Goal: Information Seeking & Learning: Learn about a topic

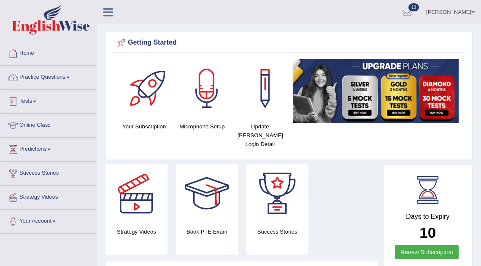
click at [46, 81] on link "Practice Questions" at bounding box center [48, 76] width 96 height 21
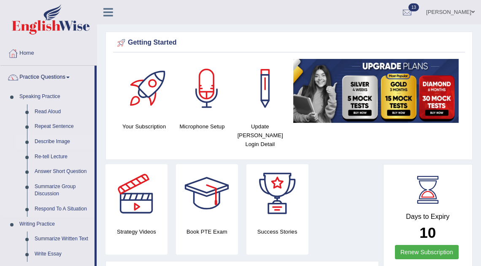
click at [52, 145] on link "Describe Image" at bounding box center [63, 142] width 64 height 15
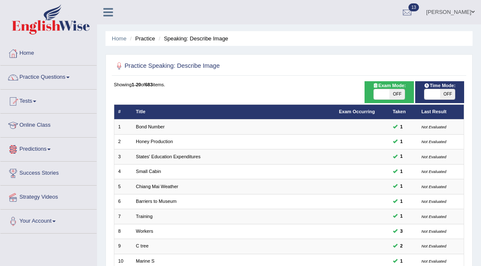
click at [390, 93] on span "OFF" at bounding box center [396, 94] width 15 height 10
checkbox input "true"
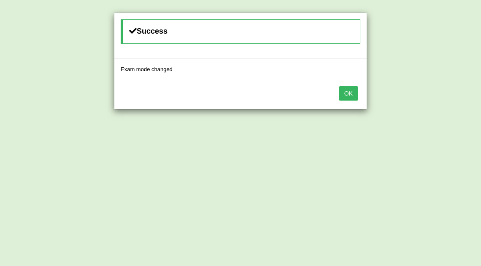
click at [358, 97] on div "OK" at bounding box center [240, 95] width 252 height 30
click at [350, 92] on button "OK" at bounding box center [348, 93] width 19 height 14
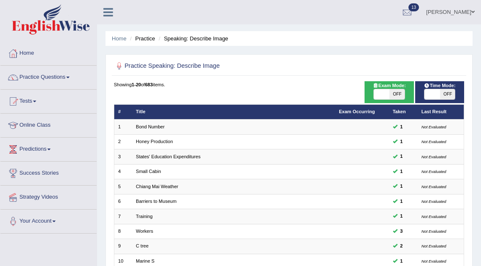
click at [440, 97] on span "OFF" at bounding box center [447, 94] width 15 height 10
checkbox input "true"
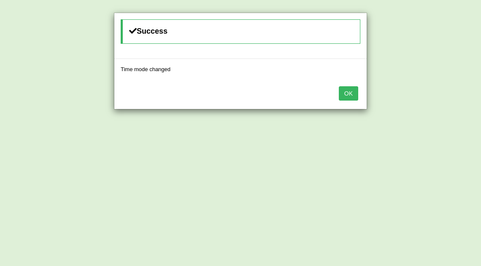
click at [341, 97] on button "OK" at bounding box center [348, 93] width 19 height 14
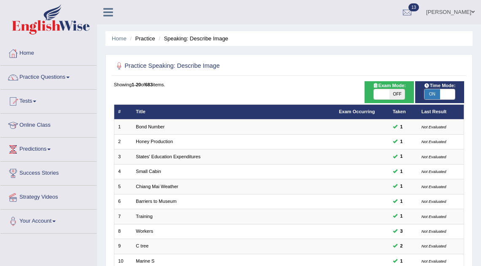
click at [389, 94] on span "OFF" at bounding box center [396, 94] width 15 height 10
checkbox input "true"
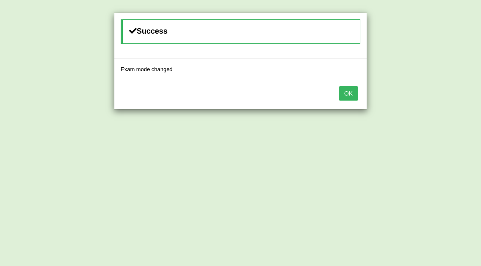
click at [340, 94] on button "OK" at bounding box center [348, 93] width 19 height 14
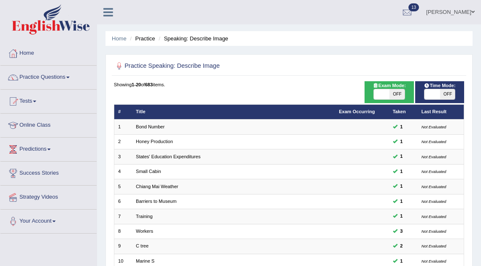
click at [388, 93] on span at bounding box center [381, 94] width 15 height 10
click at [446, 94] on span "OFF" at bounding box center [447, 94] width 15 height 10
checkbox input "true"
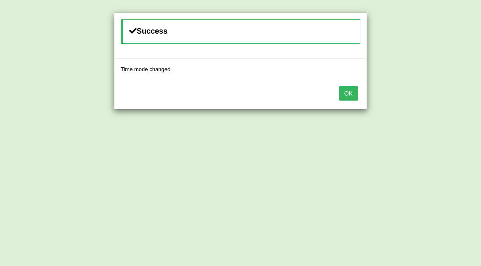
click at [350, 95] on button "OK" at bounding box center [348, 93] width 19 height 14
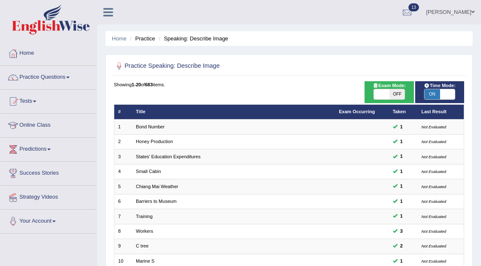
click at [388, 93] on span at bounding box center [381, 94] width 15 height 10
checkbox input "true"
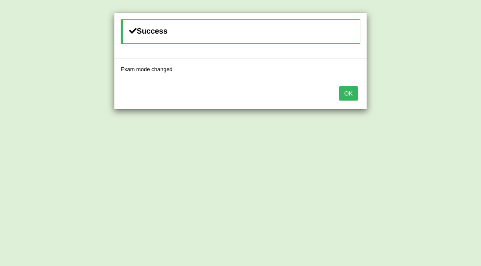
click at [348, 94] on button "OK" at bounding box center [348, 93] width 19 height 14
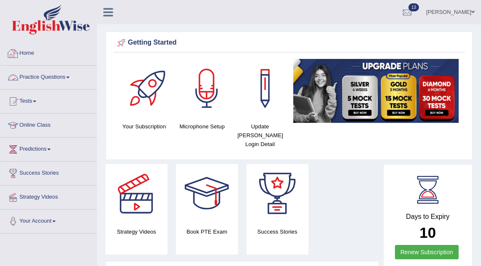
click at [40, 75] on link "Practice Questions" at bounding box center [48, 76] width 96 height 21
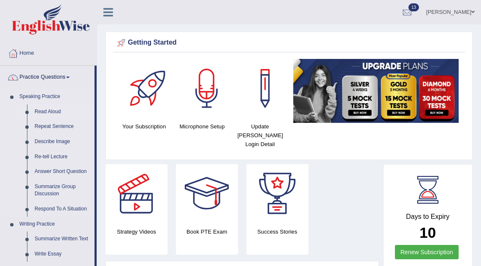
click at [48, 115] on link "Read Aloud" at bounding box center [63, 112] width 64 height 15
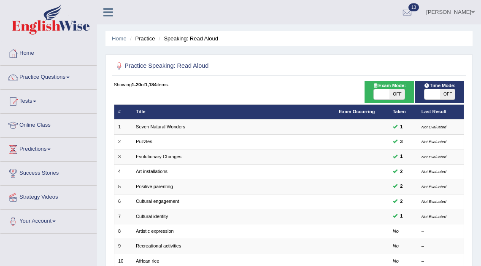
click at [391, 93] on span "OFF" at bounding box center [396, 94] width 15 height 10
checkbox input "true"
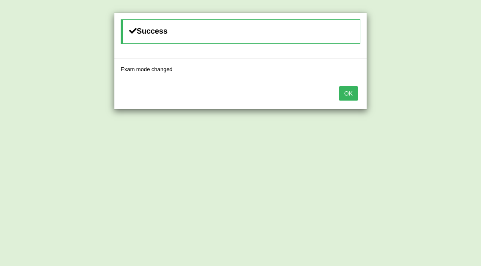
click at [347, 95] on button "OK" at bounding box center [348, 93] width 19 height 14
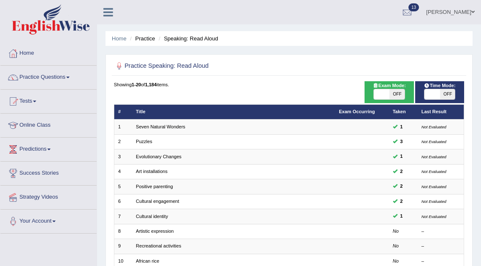
click at [431, 96] on span at bounding box center [431, 94] width 15 height 10
checkbox input "true"
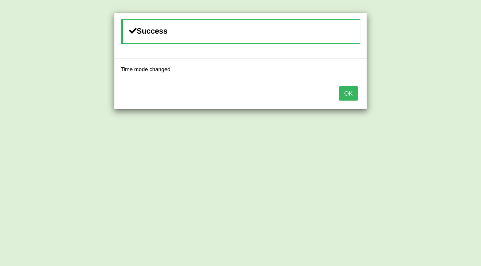
click at [355, 93] on button "OK" at bounding box center [348, 93] width 19 height 14
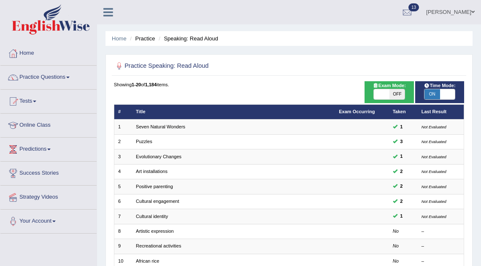
click at [390, 93] on span "OFF" at bounding box center [396, 94] width 15 height 10
checkbox input "true"
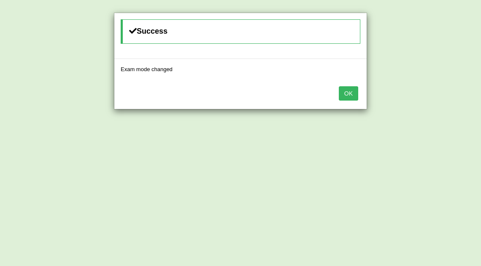
click at [344, 95] on button "OK" at bounding box center [348, 93] width 19 height 14
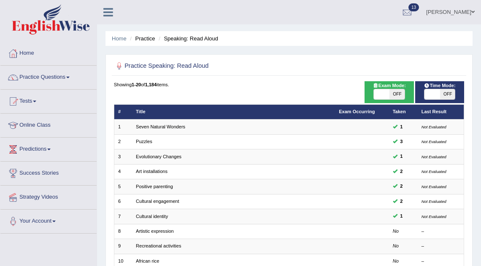
click at [442, 16] on link "Mona shrestha" at bounding box center [450, 11] width 61 height 22
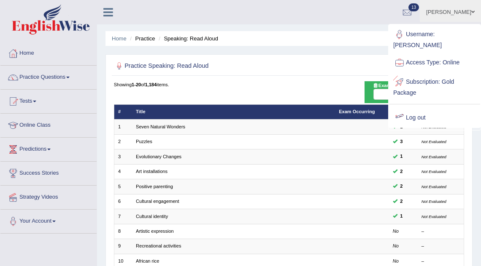
click at [408, 108] on link "Log out" at bounding box center [434, 117] width 91 height 19
